Goal: Information Seeking & Learning: Learn about a topic

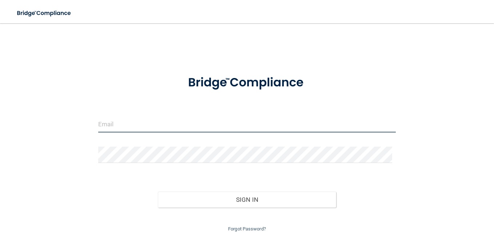
click at [128, 129] on input "email" at bounding box center [246, 124] width 297 height 16
type input "[EMAIL_ADDRESS][DOMAIN_NAME]"
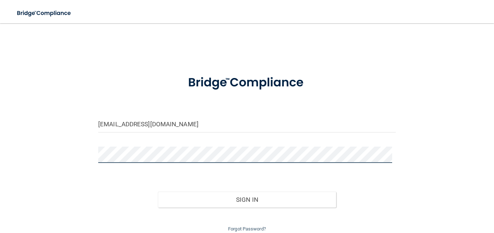
click at [158, 192] on button "Sign In" at bounding box center [247, 200] width 178 height 16
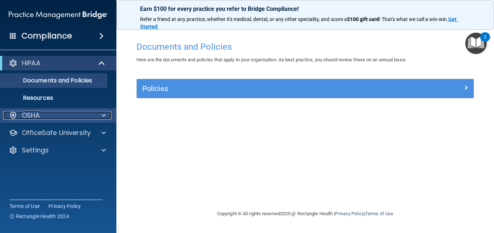
click at [104, 116] on span at bounding box center [103, 115] width 4 height 9
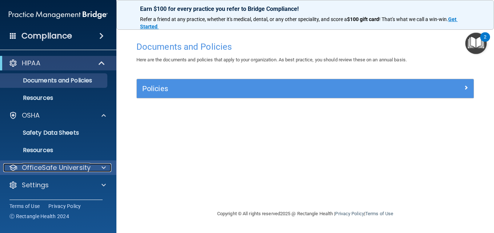
click at [83, 171] on p "OfficeSafe University" at bounding box center [56, 168] width 69 height 9
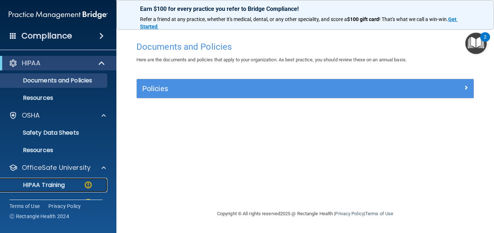
click at [77, 188] on div "HIPAA Training" at bounding box center [54, 185] width 99 height 7
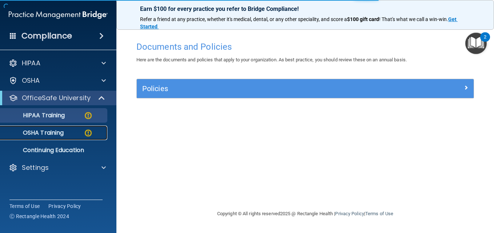
click at [31, 131] on p "OSHA Training" at bounding box center [34, 132] width 59 height 7
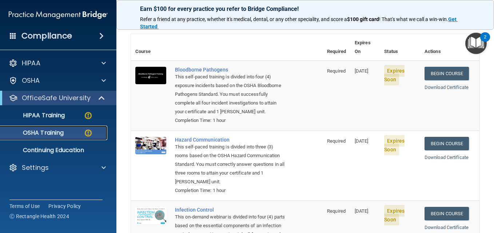
scroll to position [7, 0]
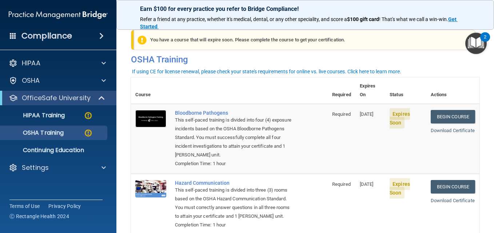
click at [150, 113] on img at bounding box center [150, 118] width 31 height 17
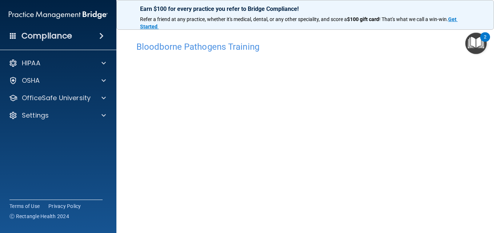
click at [414, 49] on h4 "Bloodborne Pathogens Training" at bounding box center [304, 46] width 337 height 9
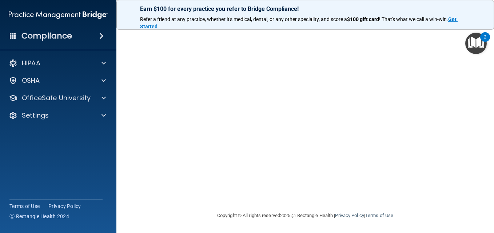
click at [477, 47] on img "Open Resource Center, 2 new notifications" at bounding box center [475, 43] width 21 height 21
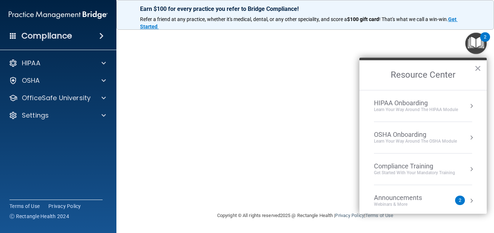
scroll to position [66, 0]
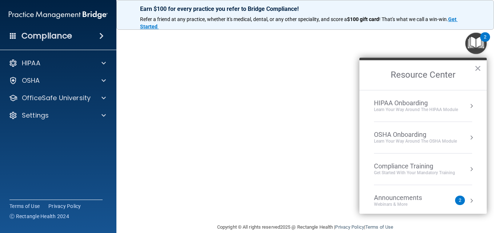
click at [478, 68] on button "×" at bounding box center [477, 69] width 7 height 12
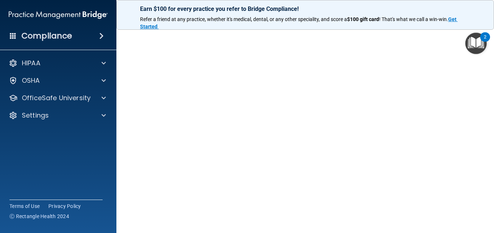
scroll to position [23, 0]
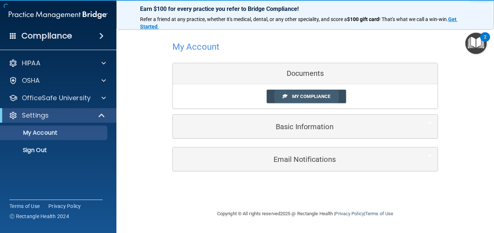
click at [313, 101] on link "My Compliance" at bounding box center [306, 96] width 80 height 13
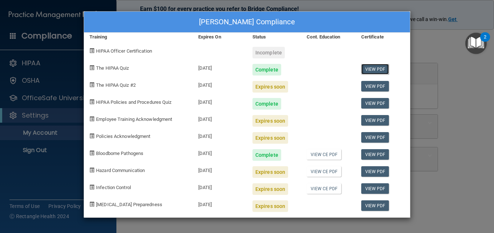
click at [367, 68] on link "View PDF" at bounding box center [375, 69] width 28 height 11
click at [378, 101] on link "View PDF" at bounding box center [375, 103] width 28 height 11
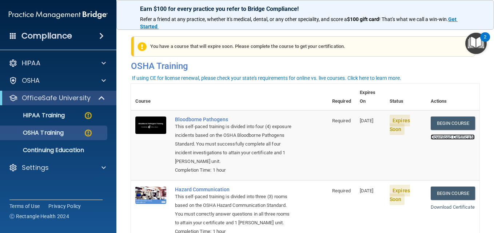
click at [454, 135] on link "Download Certificate" at bounding box center [452, 137] width 44 height 5
click at [328, 146] on td "Required" at bounding box center [342, 146] width 28 height 70
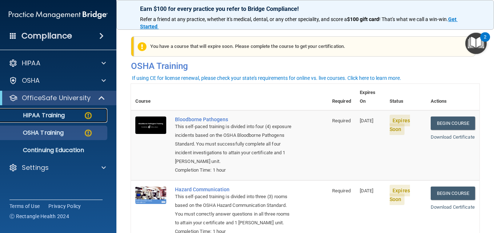
click at [60, 117] on p "HIPAA Training" at bounding box center [35, 115] width 60 height 7
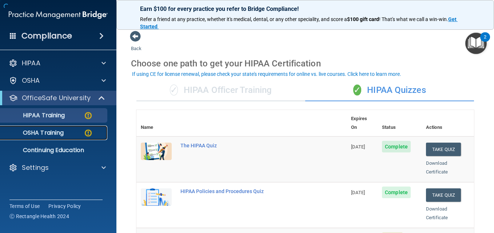
click at [65, 132] on div "OSHA Training" at bounding box center [54, 132] width 99 height 7
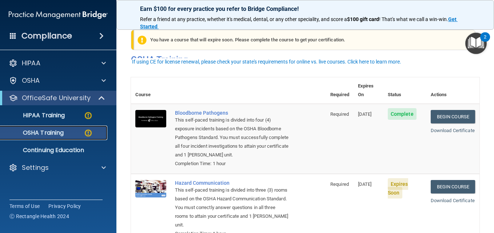
scroll to position [43, 0]
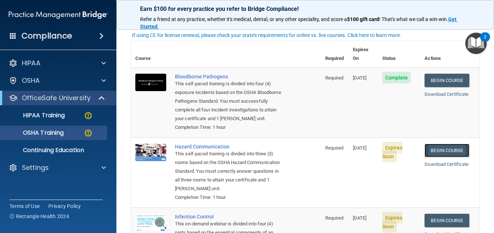
click at [426, 149] on link "Begin Course" at bounding box center [446, 150] width 44 height 13
click at [36, 116] on p "HIPAA Training" at bounding box center [35, 115] width 60 height 7
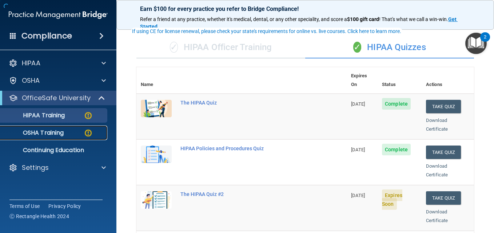
click at [41, 134] on p "OSHA Training" at bounding box center [34, 132] width 59 height 7
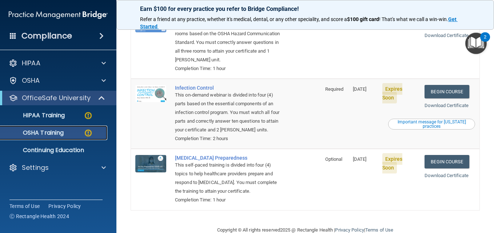
scroll to position [188, 0]
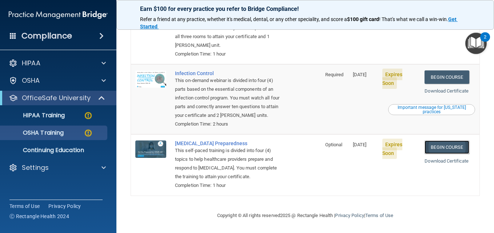
click at [425, 148] on link "Begin Course" at bounding box center [446, 147] width 44 height 13
click at [85, 114] on img at bounding box center [88, 115] width 9 height 9
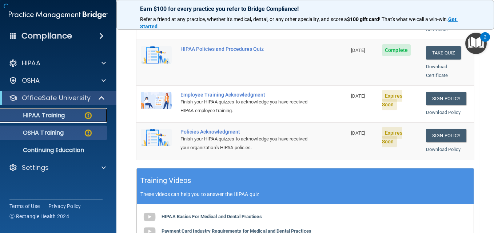
scroll to position [340, 0]
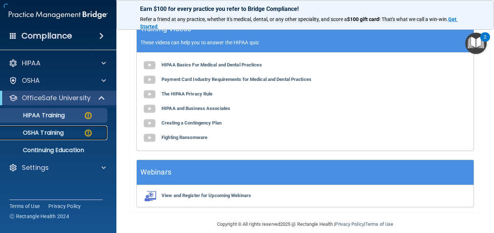
click at [87, 133] on img at bounding box center [88, 133] width 9 height 9
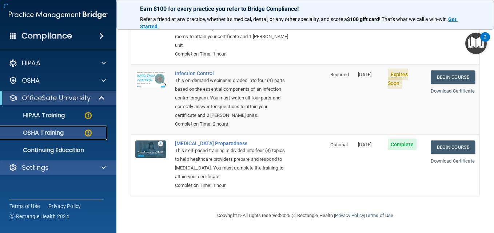
scroll to position [188, 0]
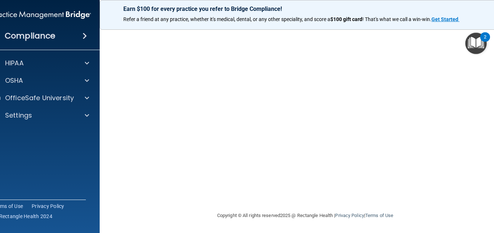
scroll to position [40, 0]
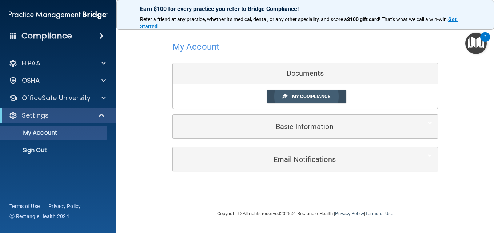
click at [293, 100] on link "My Compliance" at bounding box center [306, 96] width 80 height 13
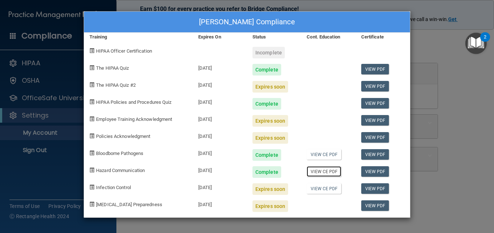
click at [322, 171] on link "View CE PDF" at bounding box center [323, 171] width 35 height 11
click at [373, 172] on link "View PDF" at bounding box center [375, 171] width 28 height 11
click at [441, 81] on div "Kim Schmidt's Compliance Training Expires On Status Cont. Education Certificate…" at bounding box center [247, 116] width 494 height 233
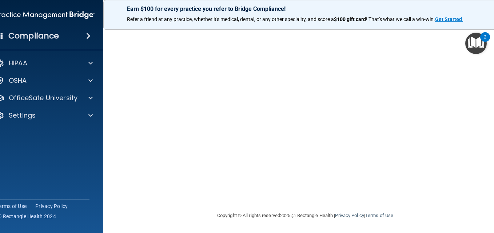
scroll to position [23, 0]
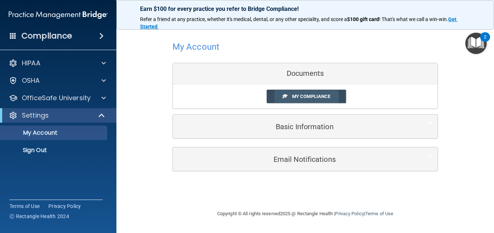
click at [286, 93] on link "My Compliance" at bounding box center [306, 96] width 80 height 13
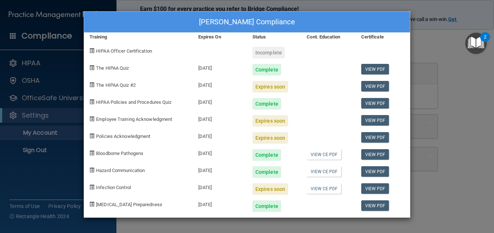
click at [266, 208] on div "Complete" at bounding box center [266, 207] width 29 height 12
click at [376, 206] on link "View PDF" at bounding box center [375, 206] width 28 height 11
click at [371, 204] on link "View PDF" at bounding box center [375, 206] width 28 height 11
